Goal: Transaction & Acquisition: Purchase product/service

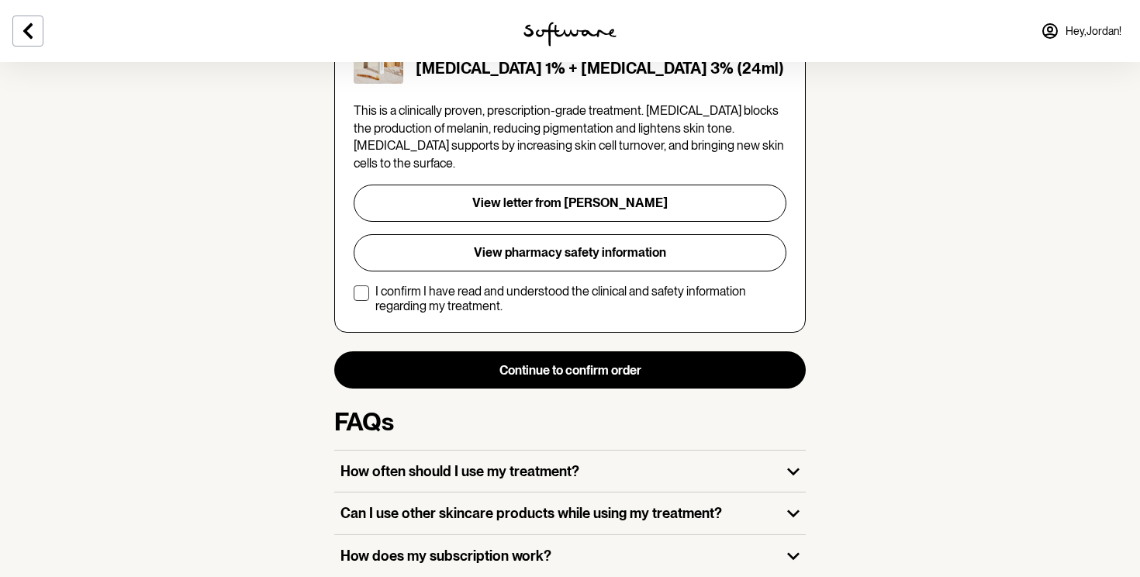
scroll to position [396, 0]
click at [372, 285] on label "I confirm I have read and understood the clinical and safety information regard…" at bounding box center [570, 299] width 433 height 29
click at [354, 299] on input "I confirm I have read and understood the clinical and safety information regard…" at bounding box center [353, 299] width 1 height 1
checkbox input "true"
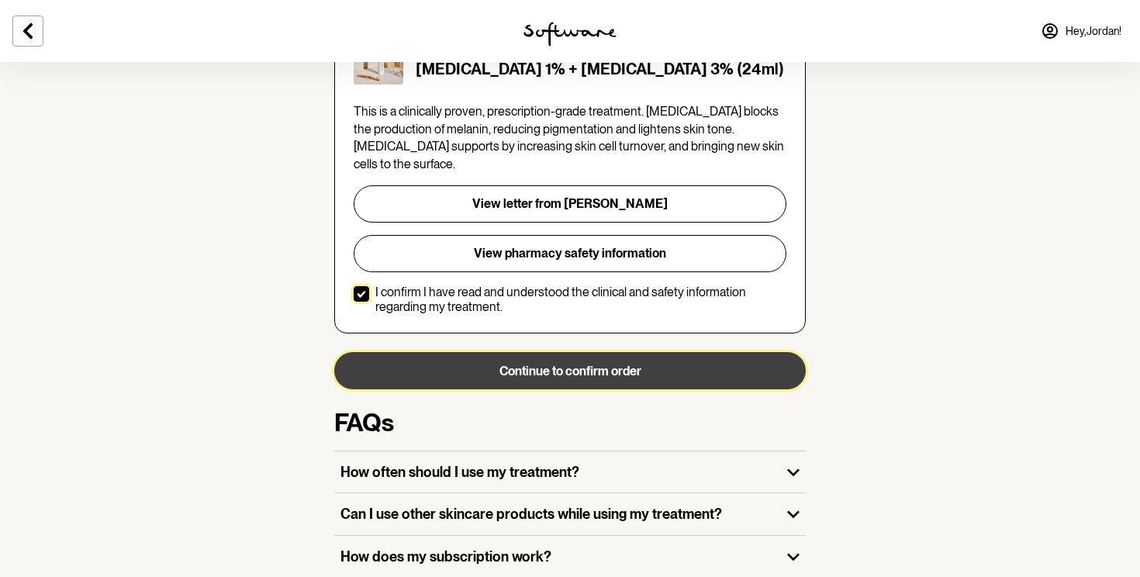
click at [492, 352] on button "Continue to confirm order" at bounding box center [570, 370] width 472 height 37
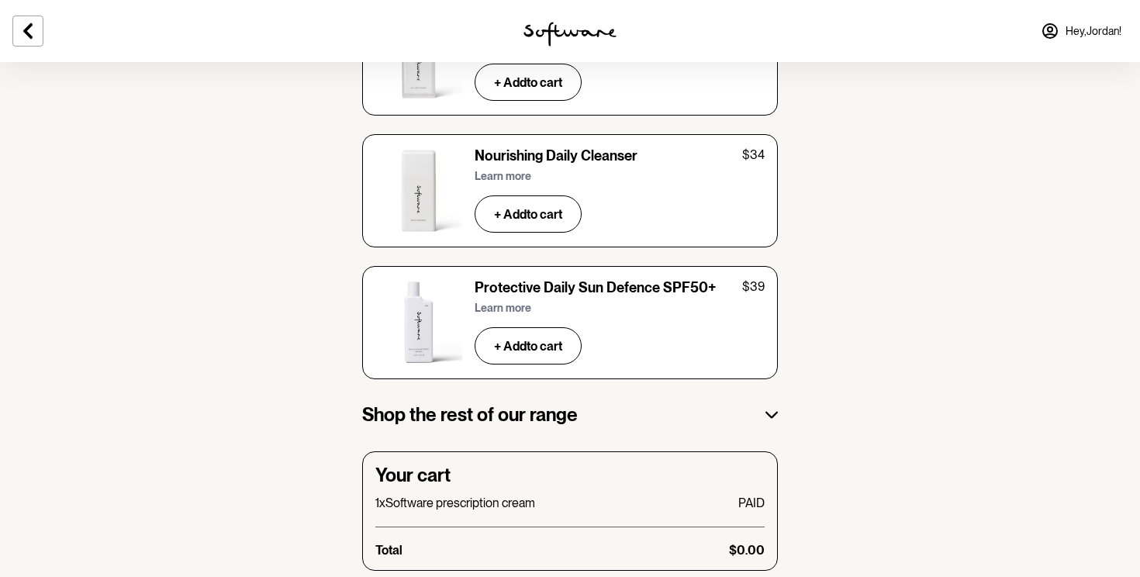
scroll to position [2659, 0]
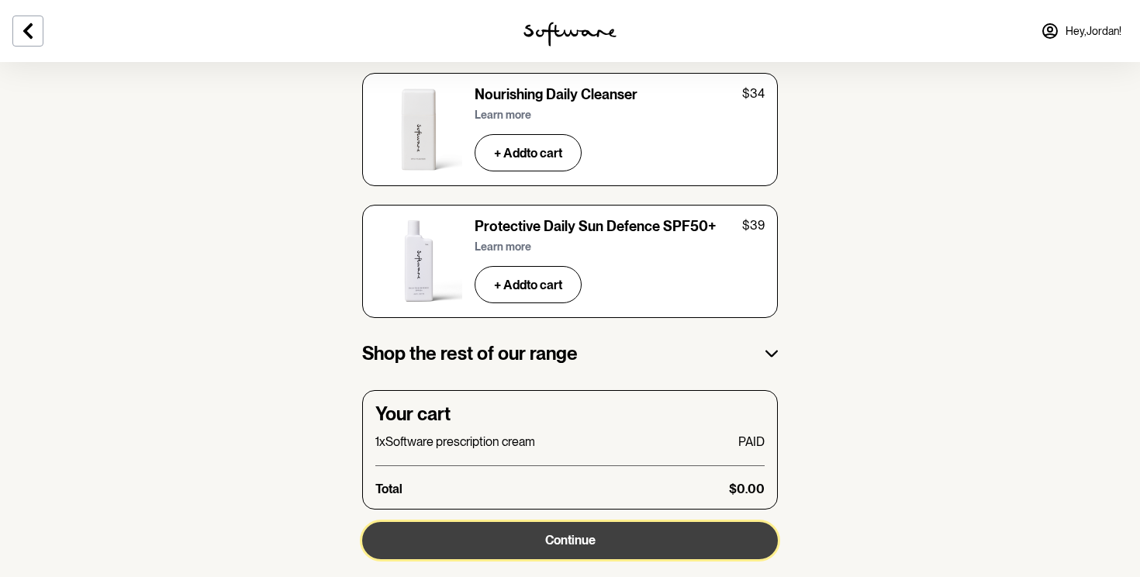
click at [527, 522] on button "Continue" at bounding box center [570, 540] width 416 height 37
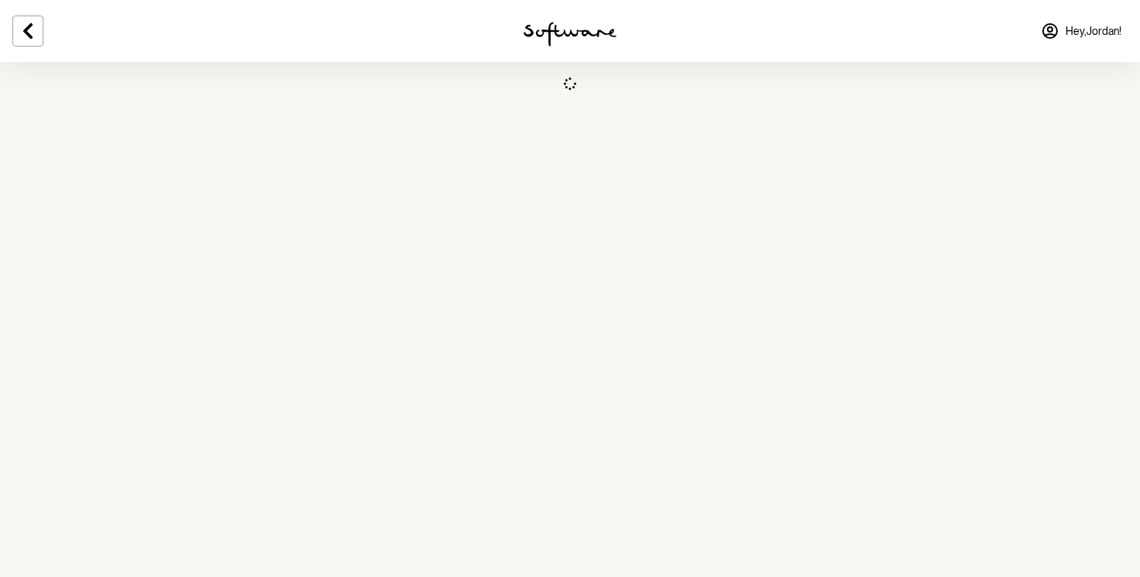
select select "QLD"
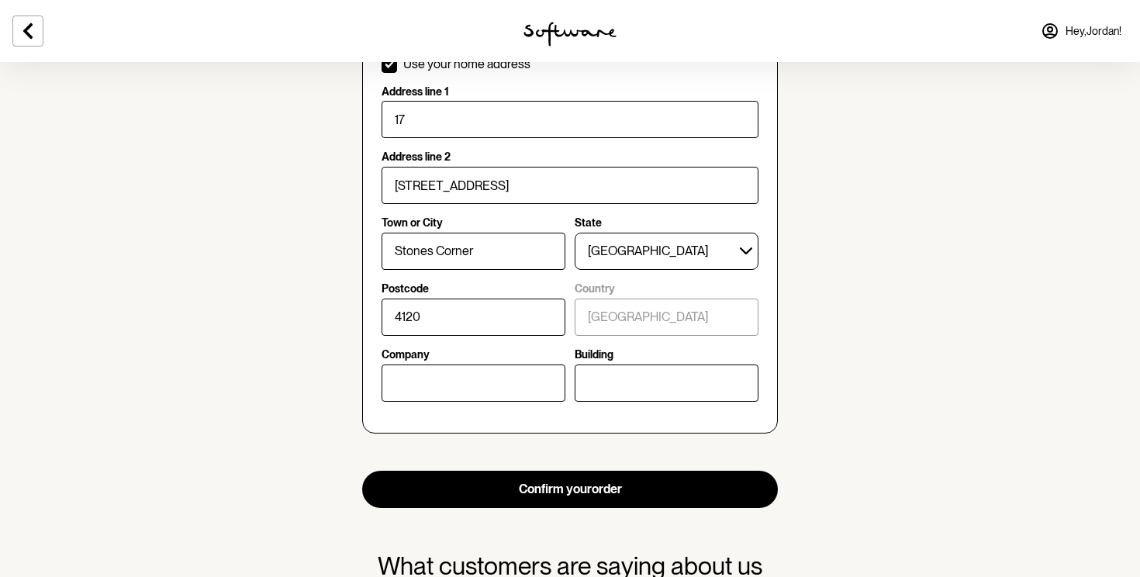
scroll to position [686, 0]
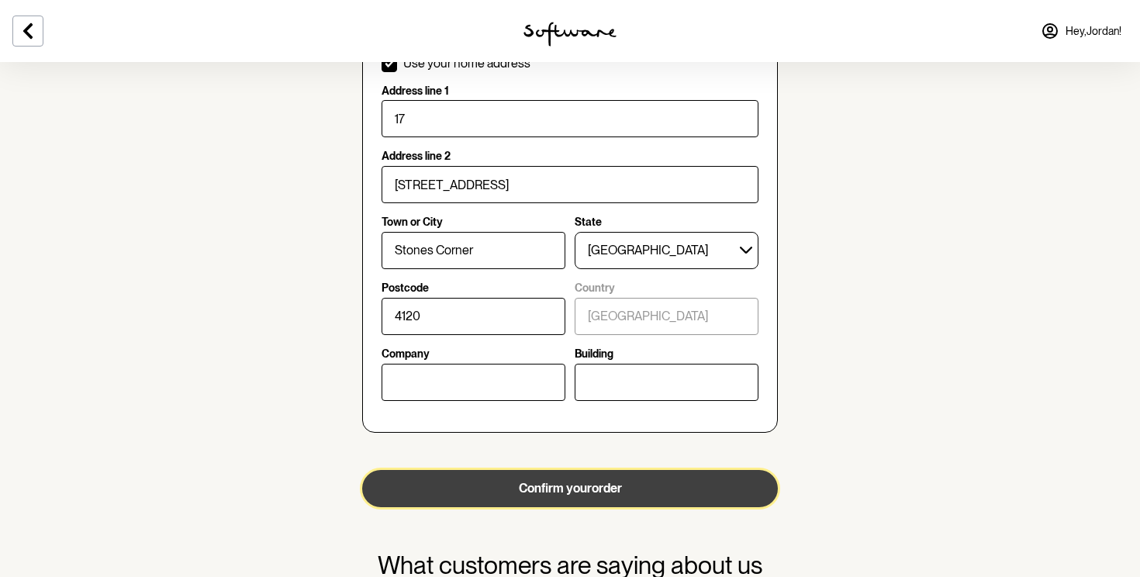
click at [531, 498] on button "Confirm your order" at bounding box center [570, 488] width 416 height 37
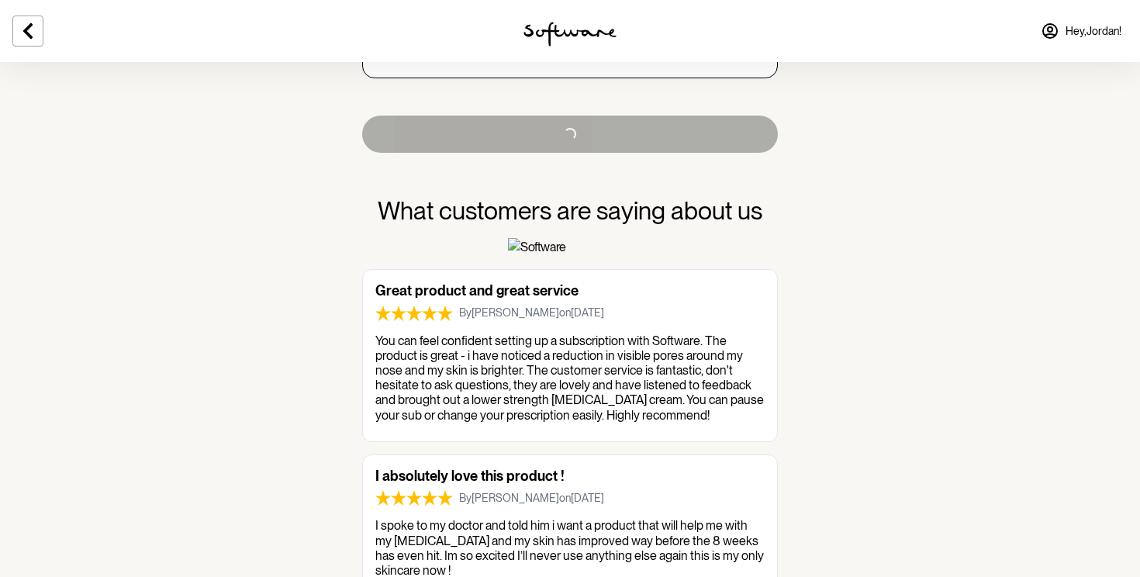
scroll to position [1163, 0]
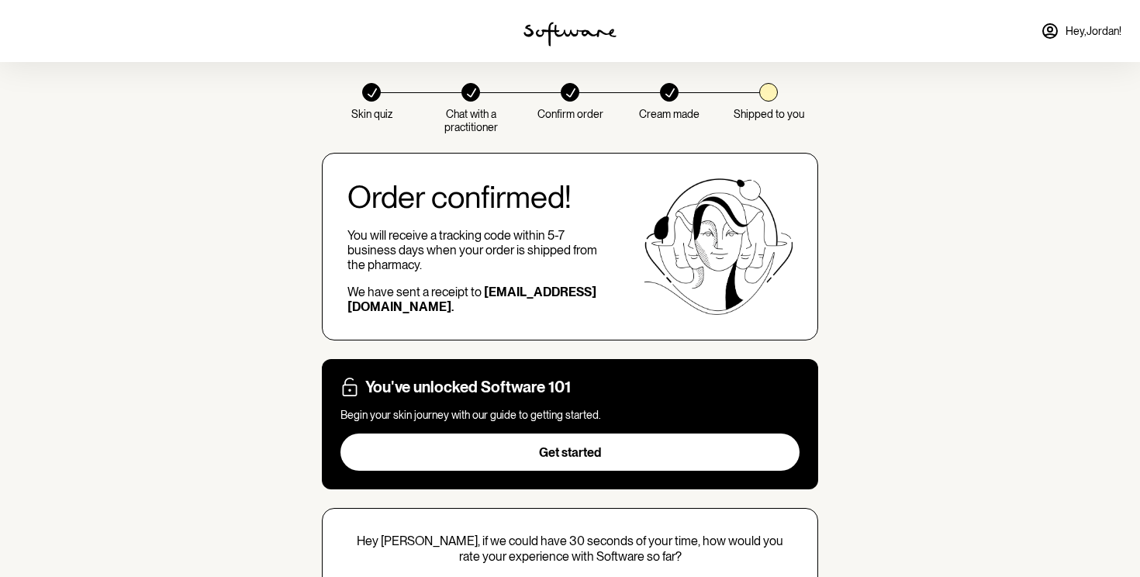
scroll to position [17, 0]
